Goal: Check status: Check status

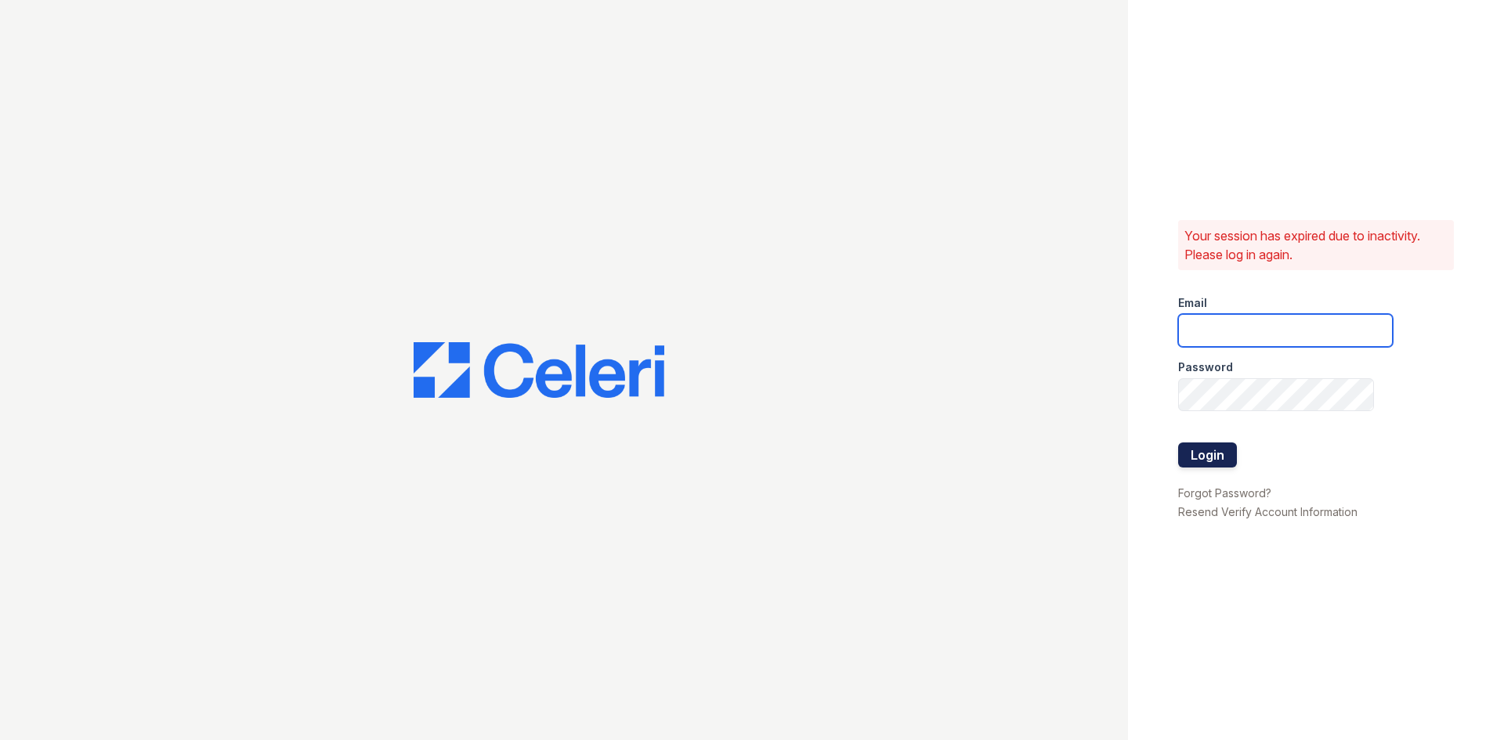
type input "[EMAIL_ADDRESS][DOMAIN_NAME]"
click at [1210, 453] on button "Login" at bounding box center [1207, 455] width 59 height 25
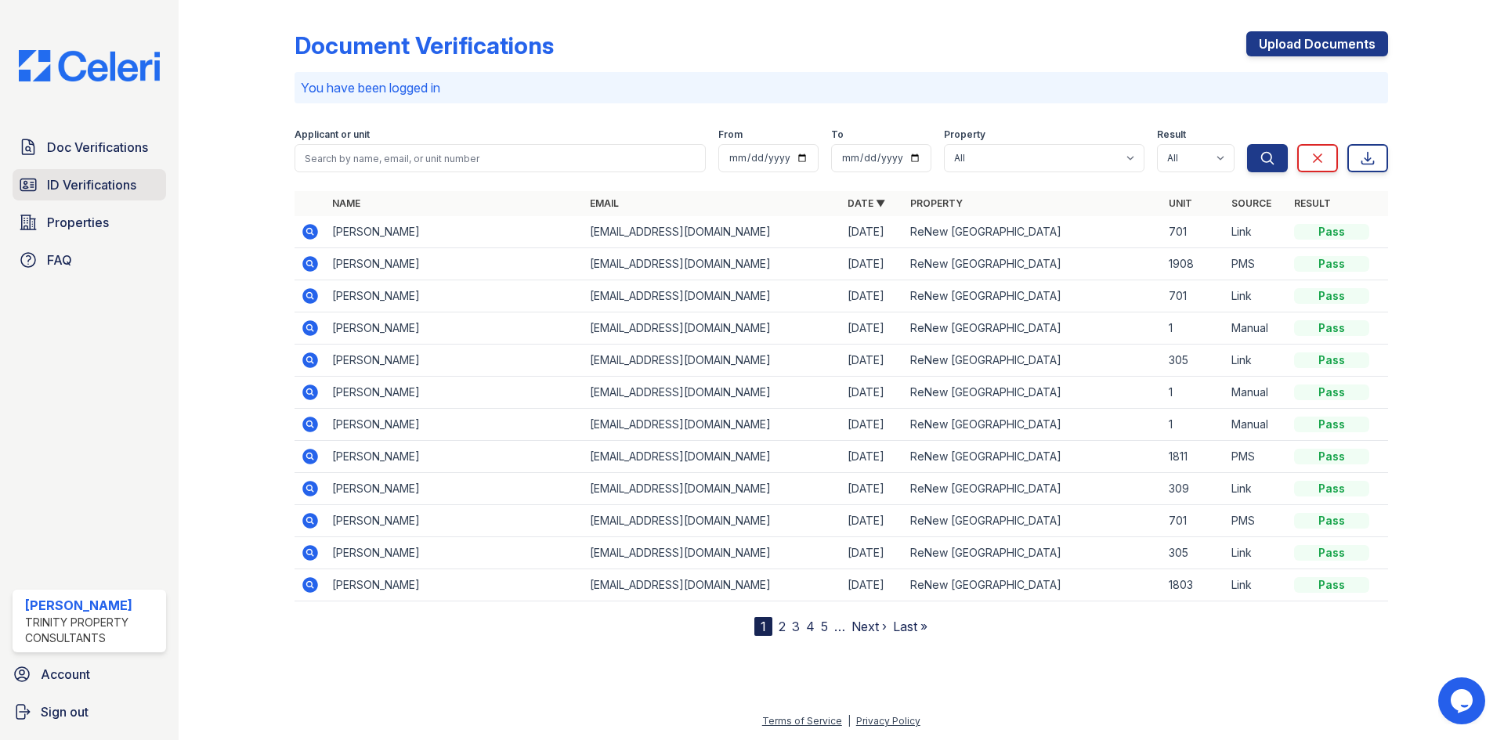
click at [40, 185] on link "ID Verifications" at bounding box center [90, 184] width 154 height 31
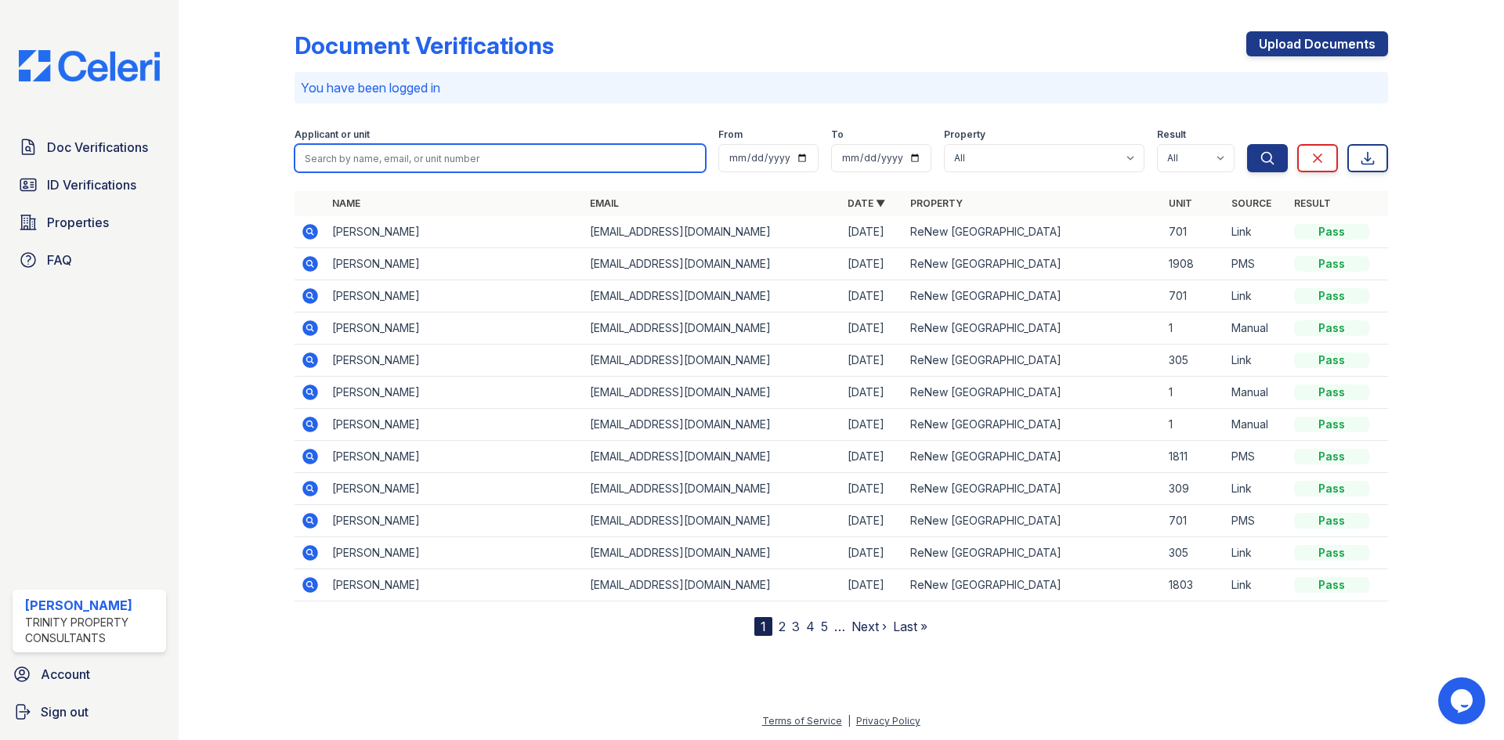
click at [331, 157] on input "search" at bounding box center [500, 158] width 411 height 28
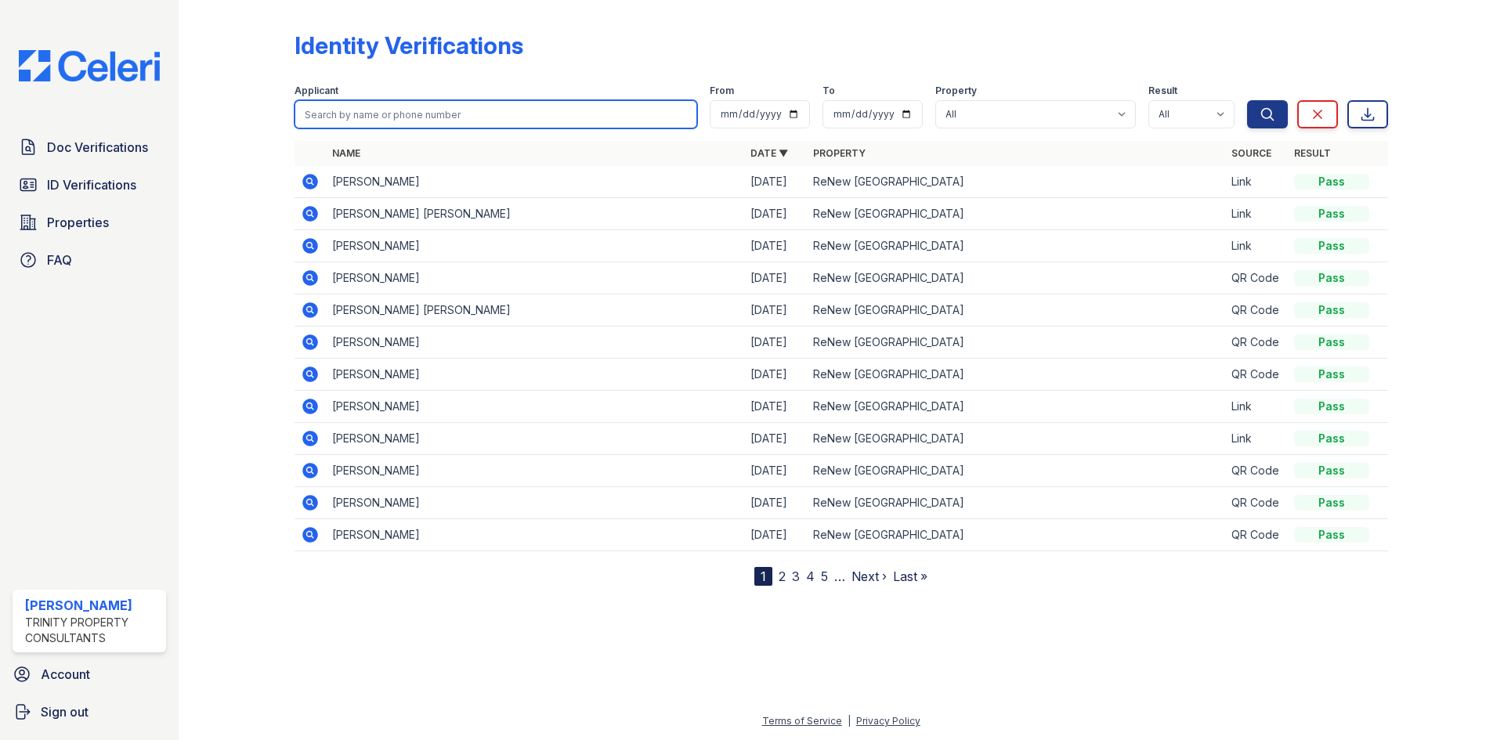
click at [396, 125] on input "search" at bounding box center [496, 114] width 403 height 28
type input "laura block"
click at [1247, 100] on button "Search" at bounding box center [1267, 114] width 41 height 28
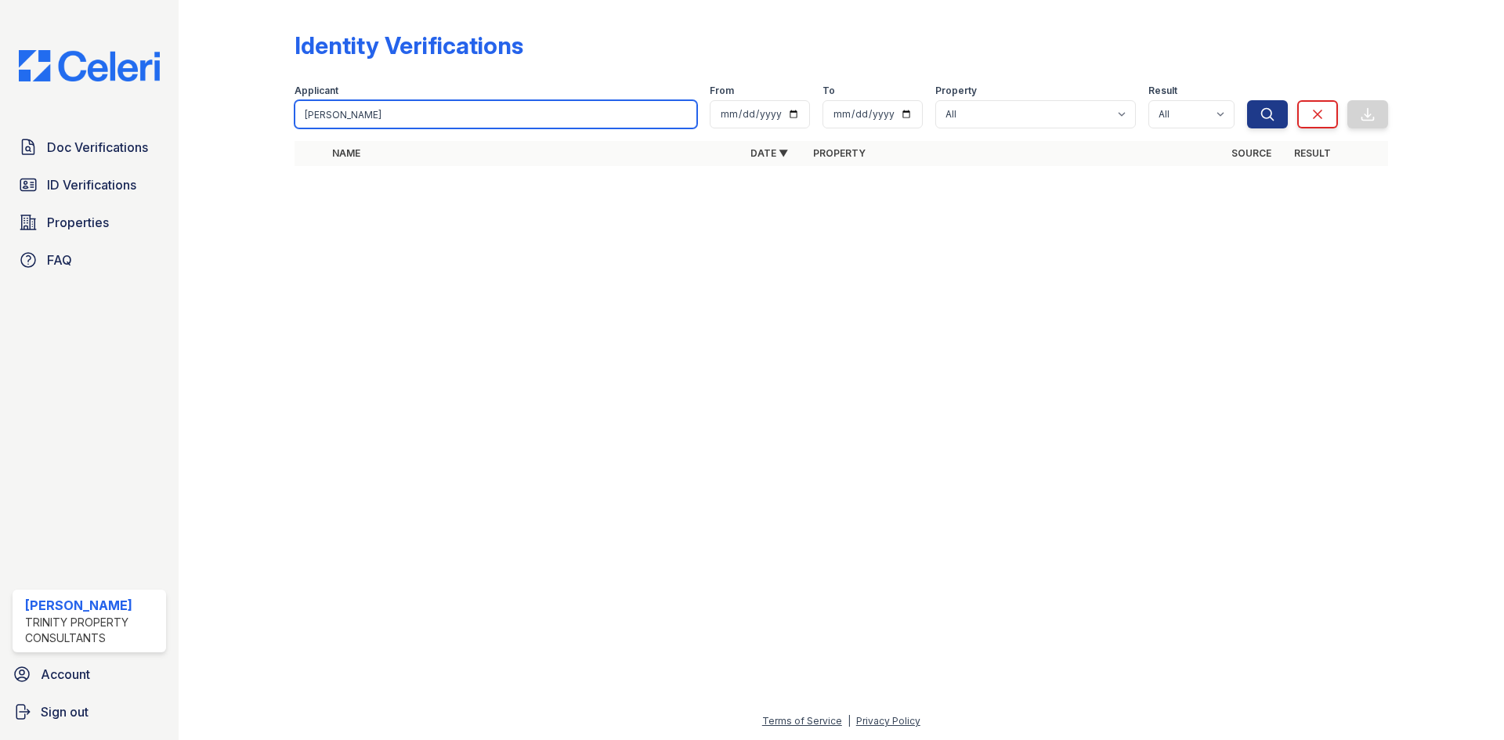
drag, startPoint x: 371, startPoint y: 113, endPoint x: 305, endPoint y: 118, distance: 66.0
click at [305, 118] on input "laura block" at bounding box center [496, 114] width 403 height 28
type input "laura"
click at [1247, 100] on button "Search" at bounding box center [1267, 114] width 41 height 28
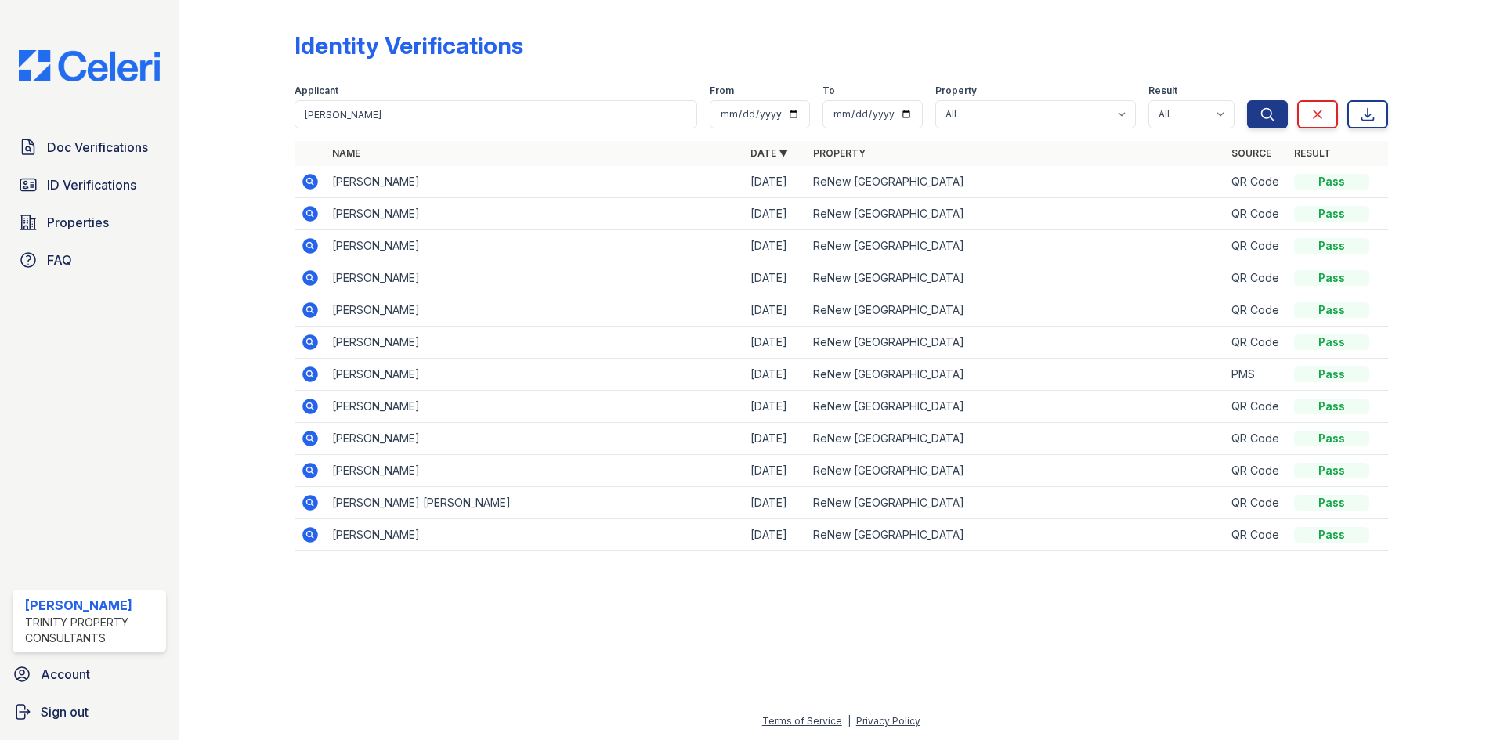
click at [309, 215] on icon at bounding box center [309, 213] width 4 height 4
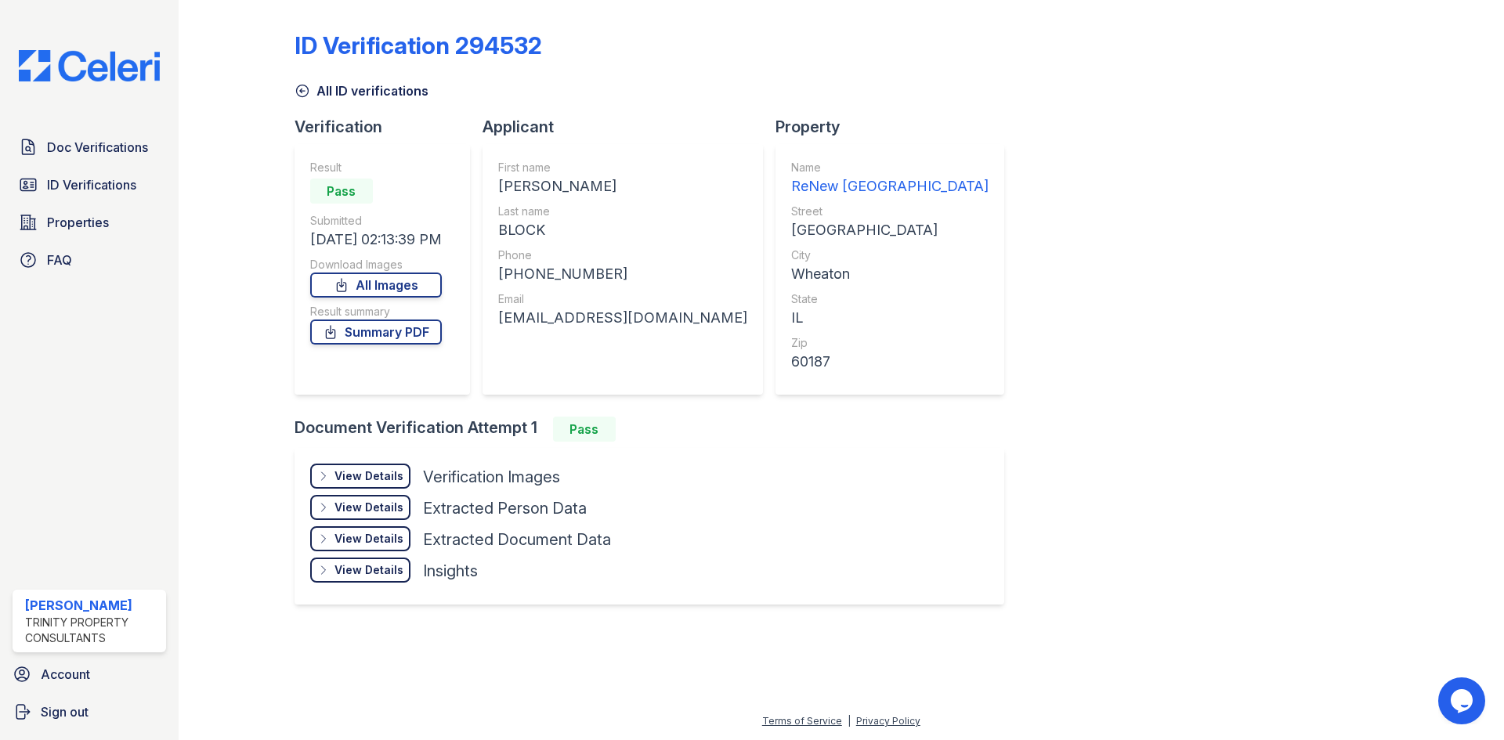
click at [391, 482] on div "View Details" at bounding box center [369, 477] width 69 height 16
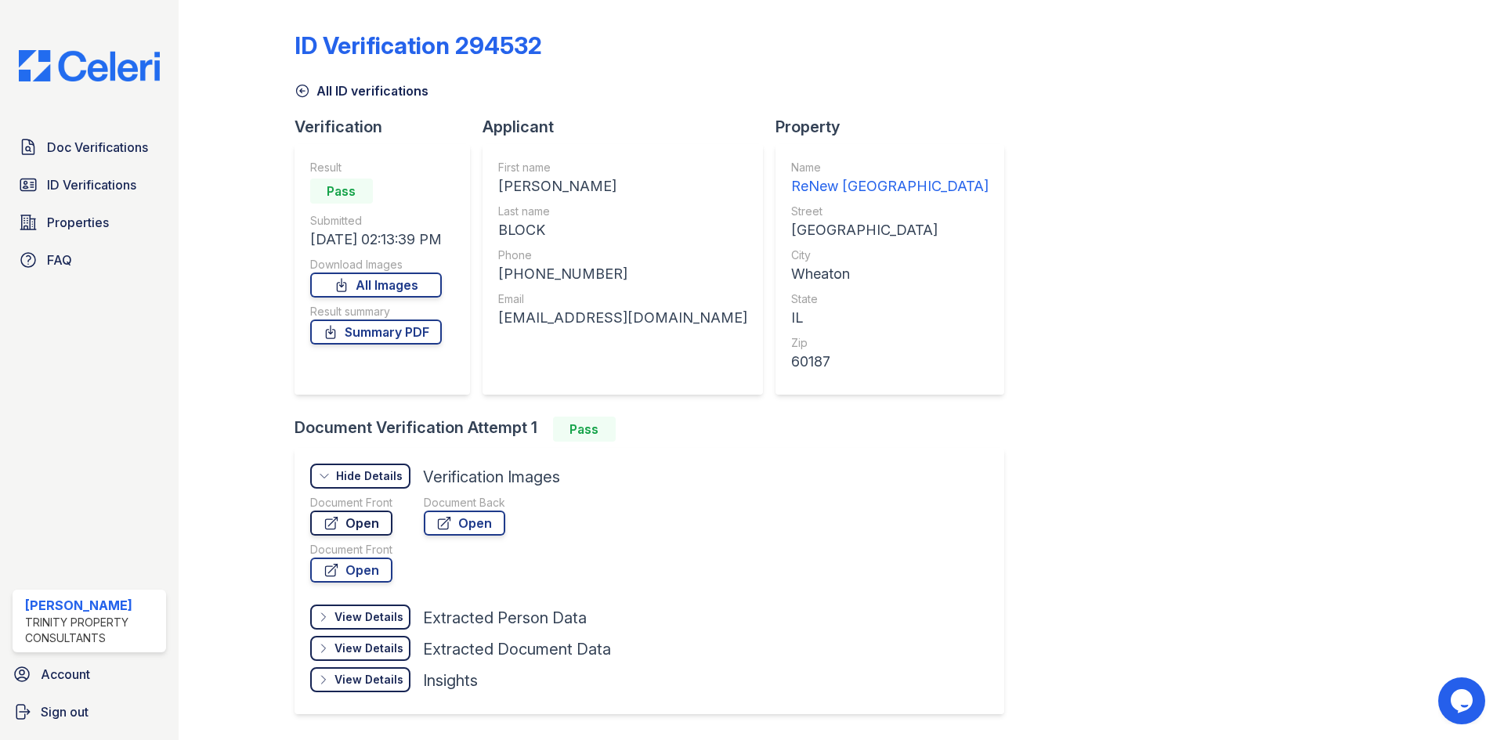
click at [339, 523] on icon at bounding box center [332, 524] width 16 height 16
click at [469, 531] on link "Open" at bounding box center [464, 523] width 81 height 25
